Goal: Transaction & Acquisition: Subscribe to service/newsletter

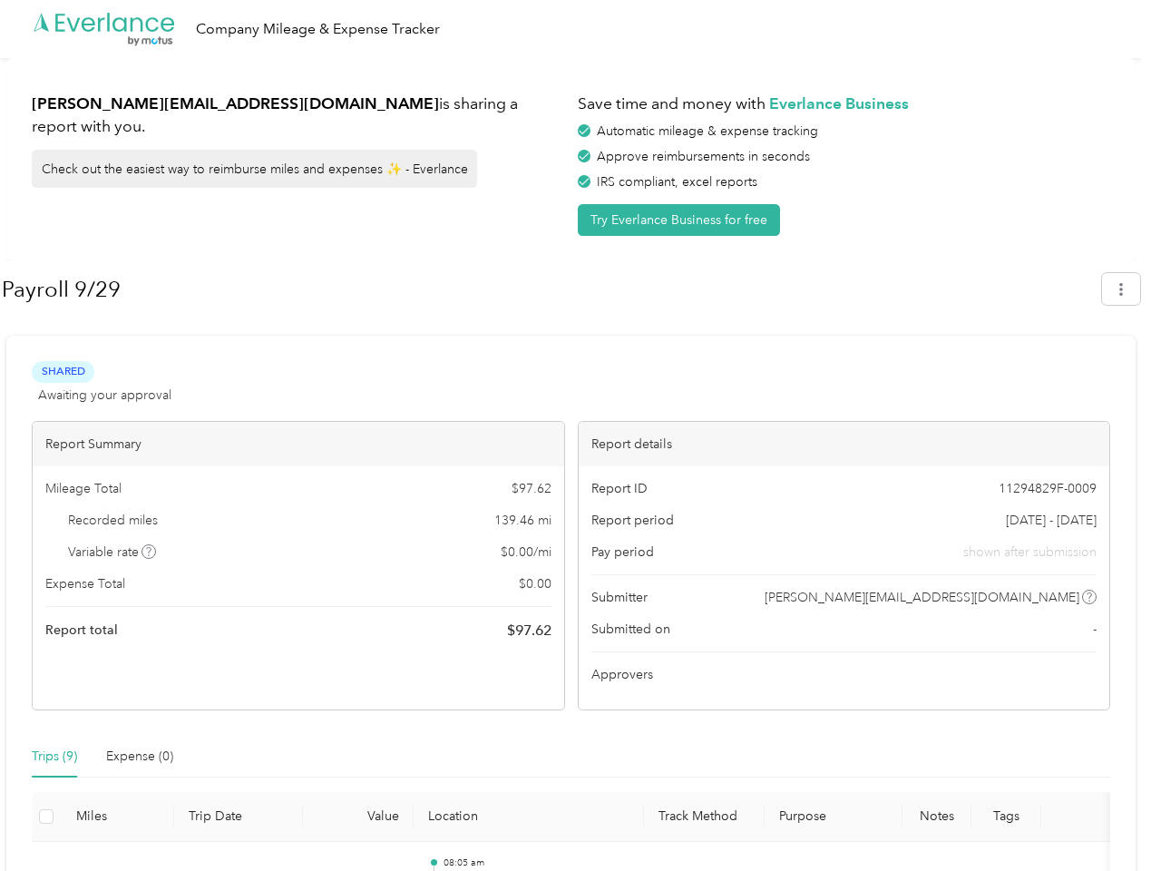
click at [579, 435] on div "Report details" at bounding box center [844, 444] width 531 height 44
click at [575, 29] on div ".cls-1 { fill: #00adee; } .cls-2 { fill: #fff; } .cls-3 { fill: #707372; } .cls…" at bounding box center [571, 29] width 1142 height 58
click at [682, 219] on button "Try Everlance Business for free" at bounding box center [679, 220] width 202 height 32
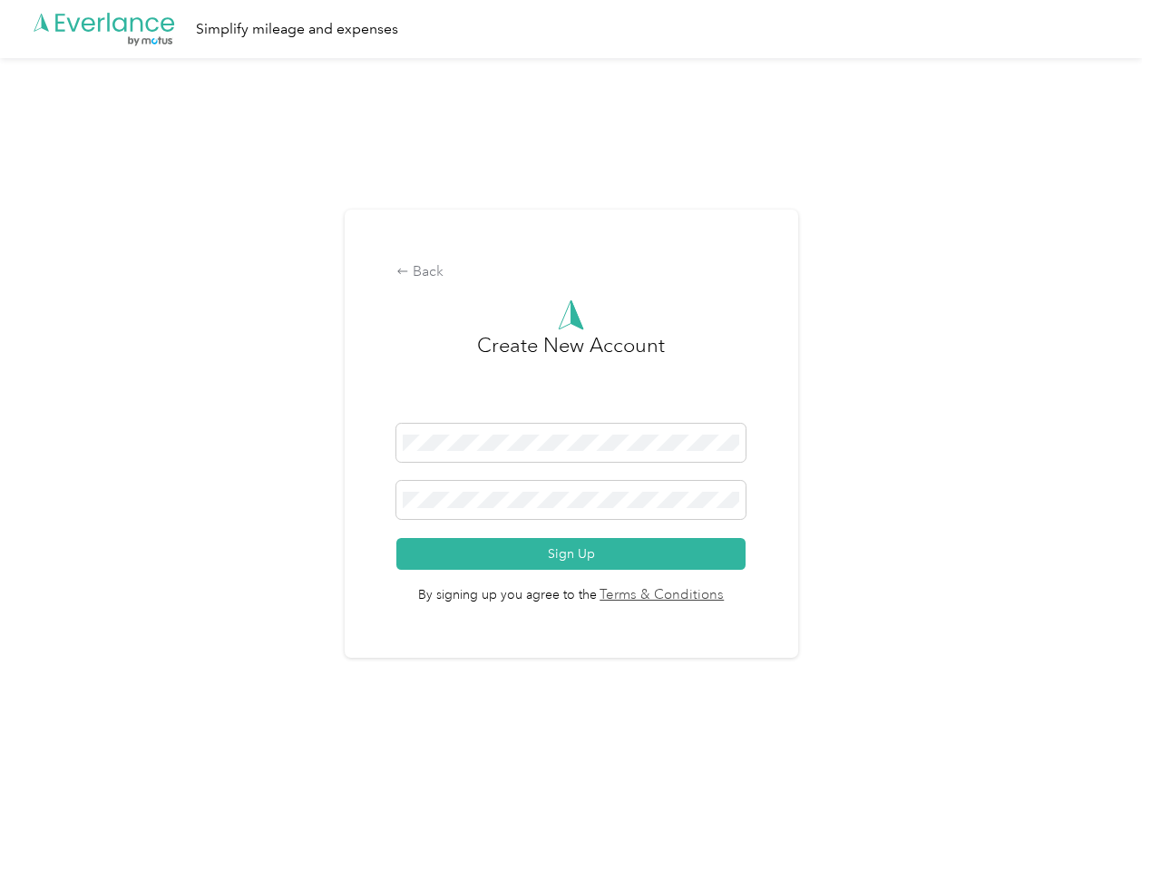
click at [550, 289] on div "Back Create New Account Sign Up By signing up you agree to the Terms & Conditio…" at bounding box center [571, 433] width 453 height 449
click at [1130, 288] on div "Back Create New Account Sign Up By signing up you agree to the Terms & Conditio…" at bounding box center [571, 441] width 1142 height 766
click at [150, 551] on div "Back Create New Account Sign Up By signing up you agree to the Terms & Conditio…" at bounding box center [571, 441] width 1142 height 766
